Goal: Transaction & Acquisition: Book appointment/travel/reservation

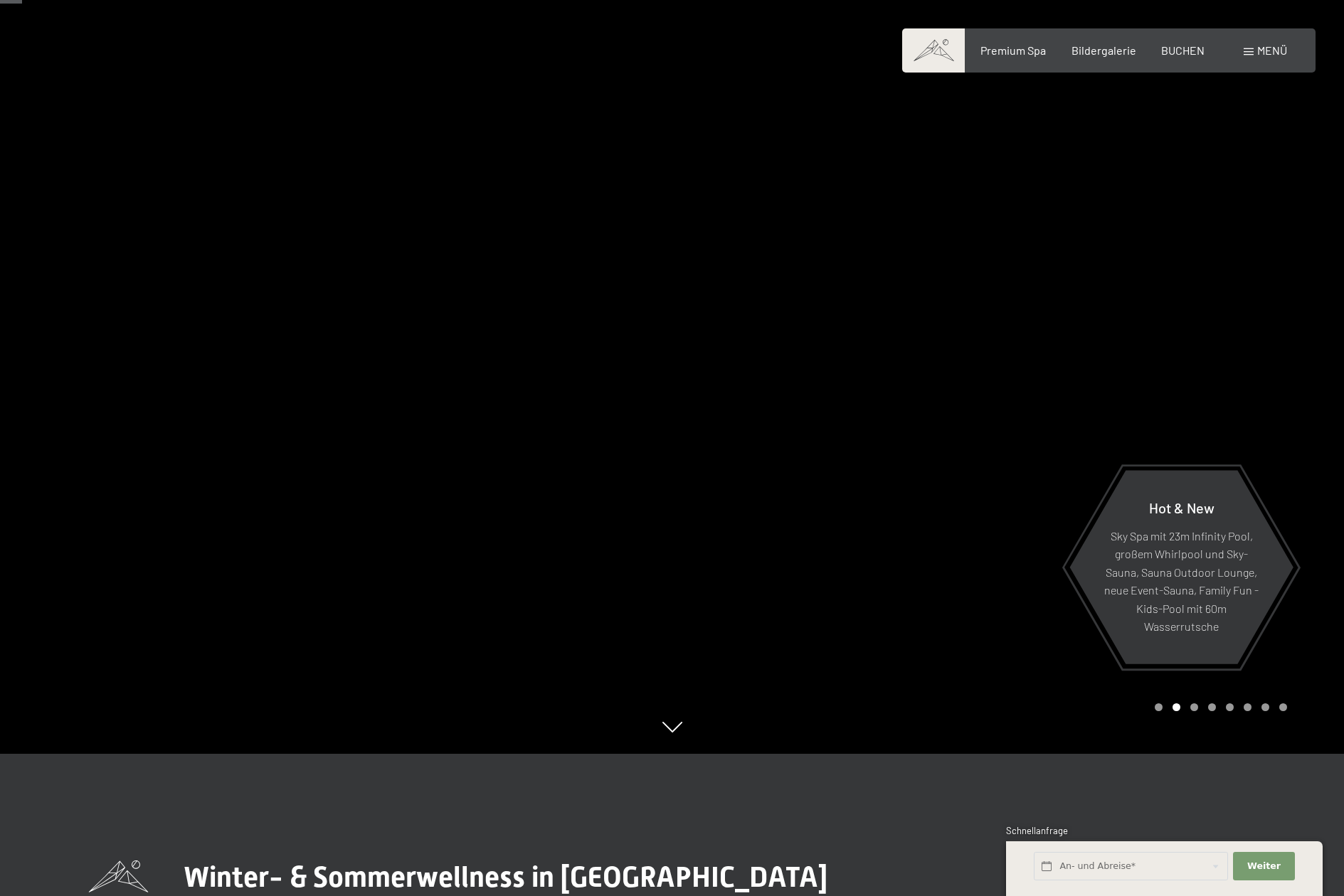
scroll to position [498, 0]
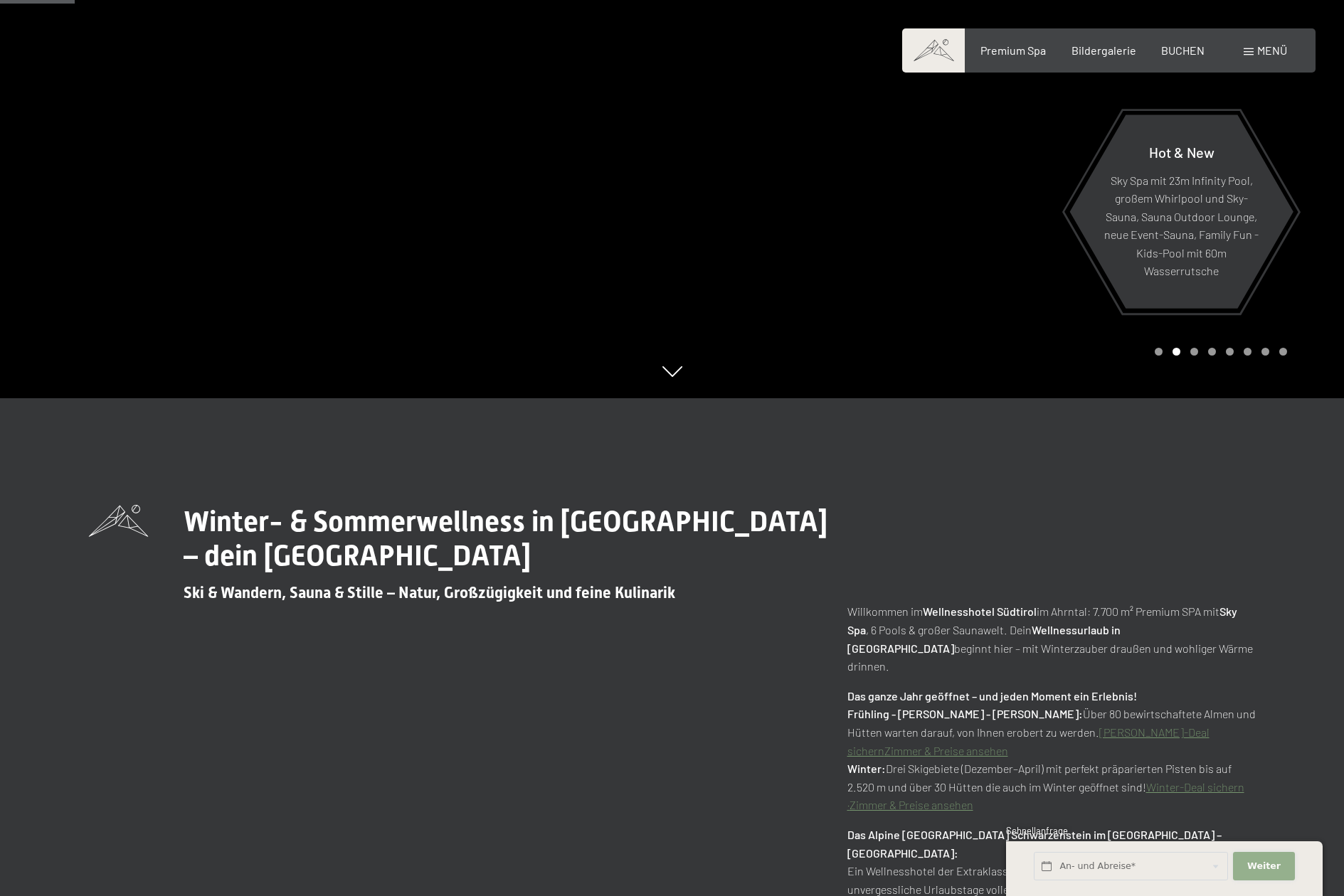
click at [1269, 865] on span "Weiter" at bounding box center [1265, 867] width 34 height 12
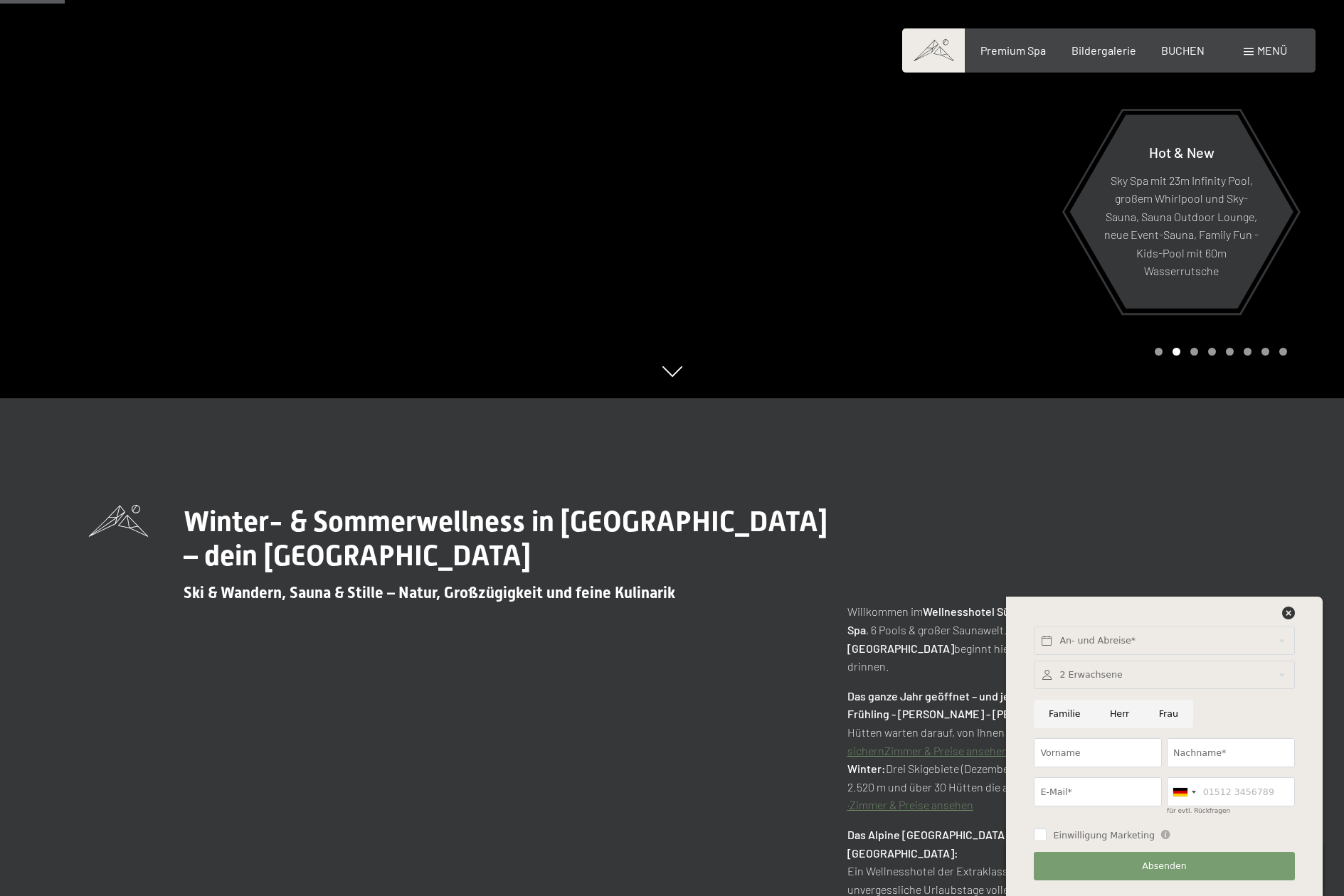
scroll to position [0, 0]
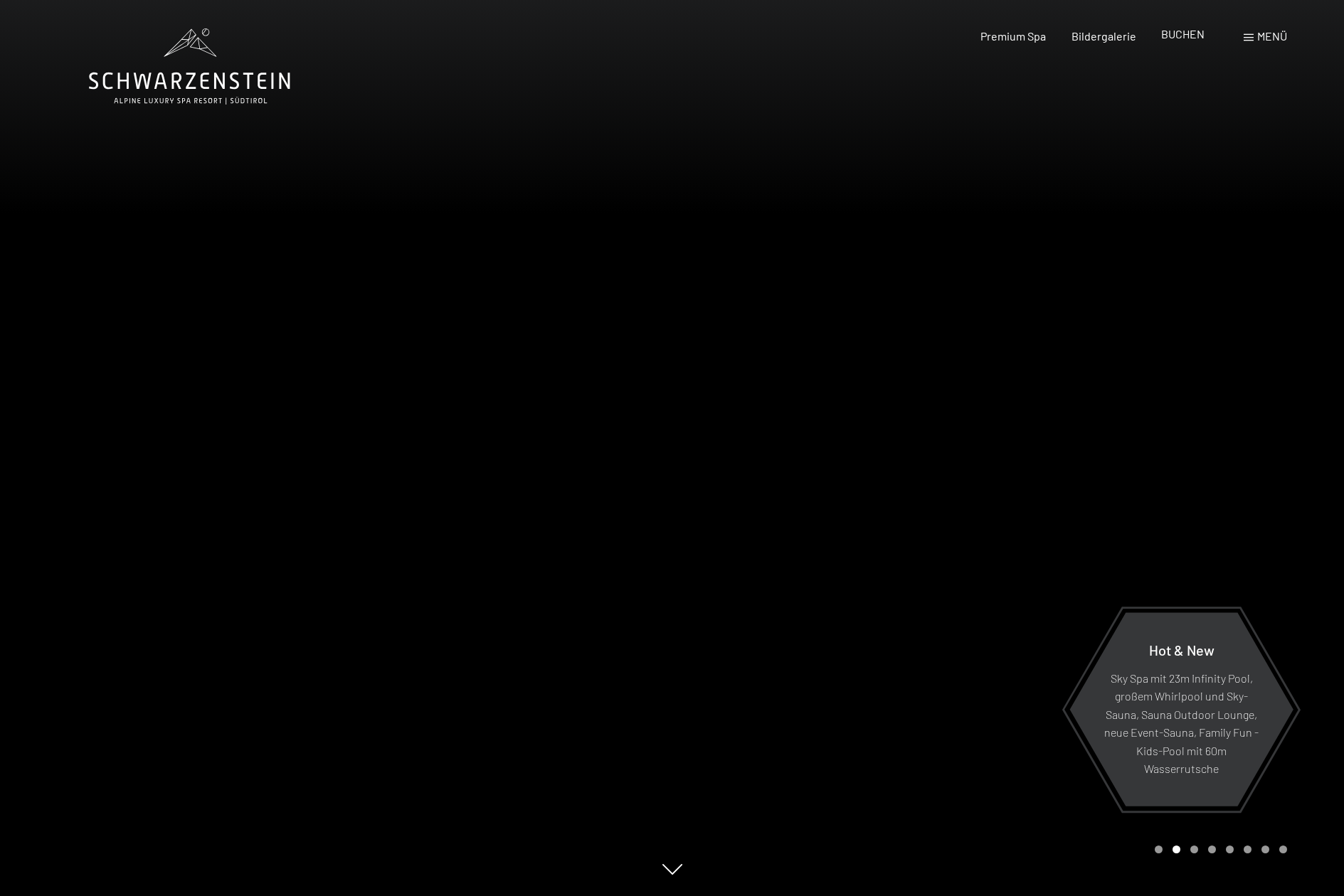
click at [1190, 37] on span "BUCHEN" at bounding box center [1183, 33] width 44 height 13
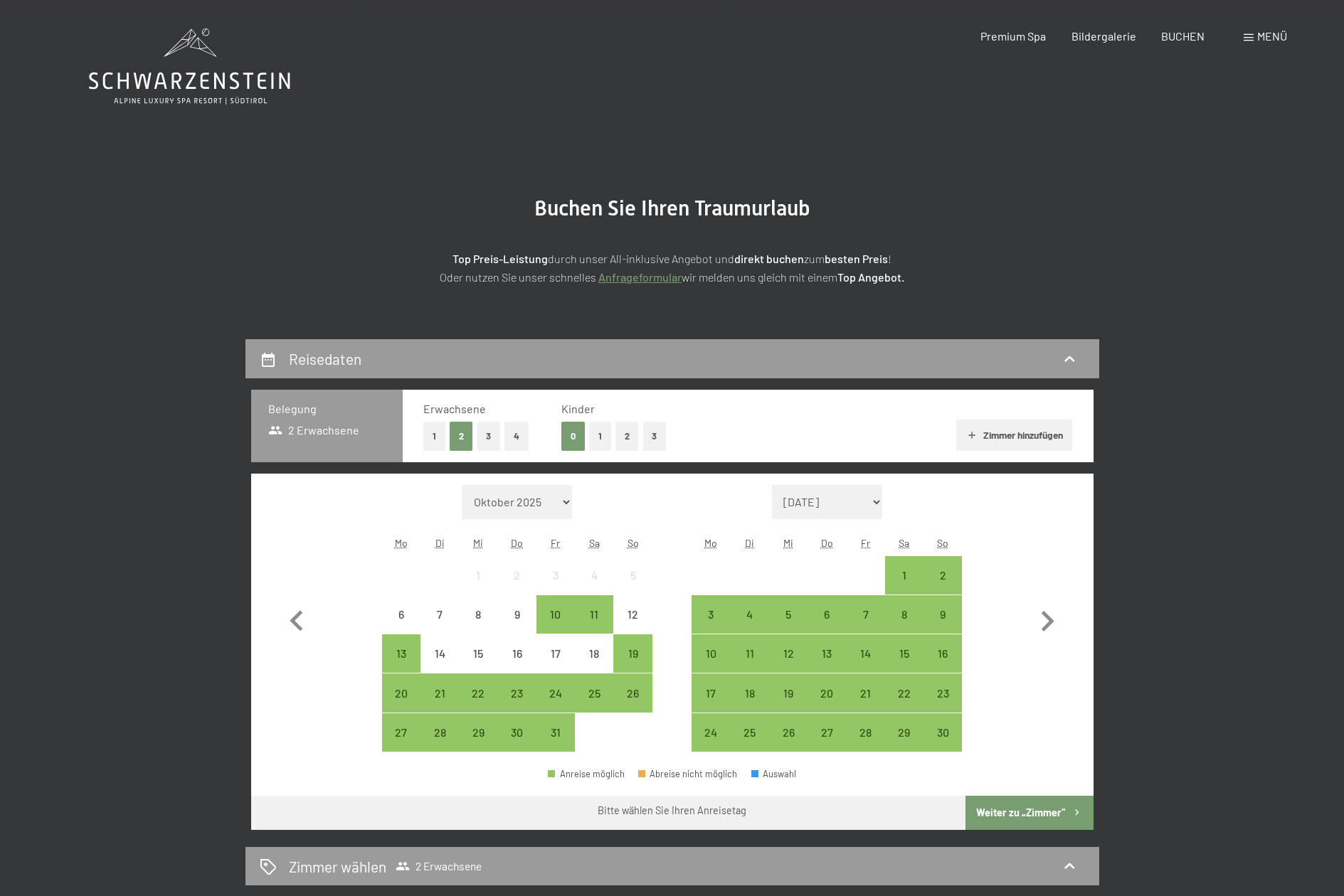
click at [200, 54] on icon at bounding box center [190, 66] width 202 height 76
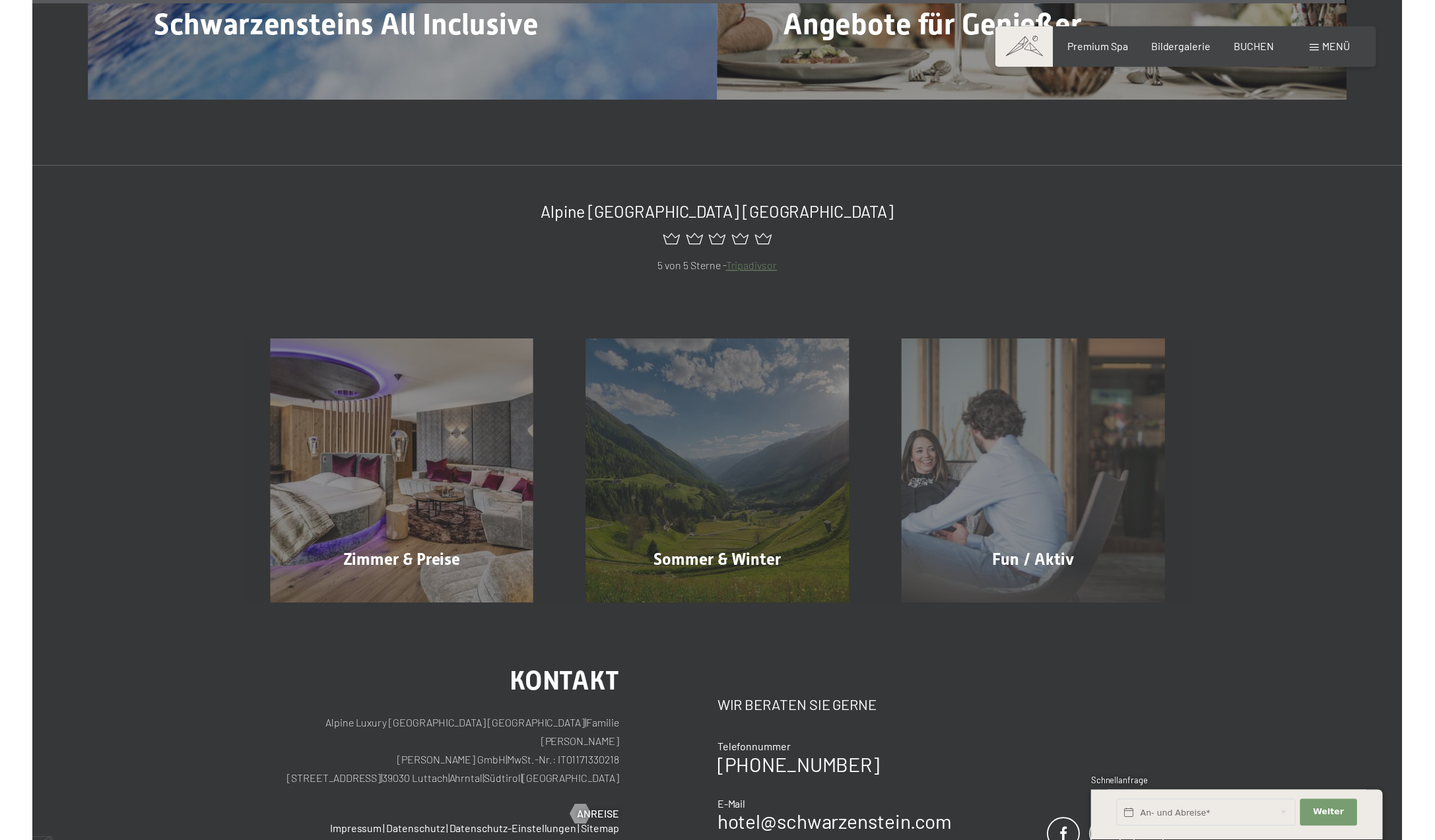
scroll to position [7704, 0]
